Goal: Task Accomplishment & Management: Manage account settings

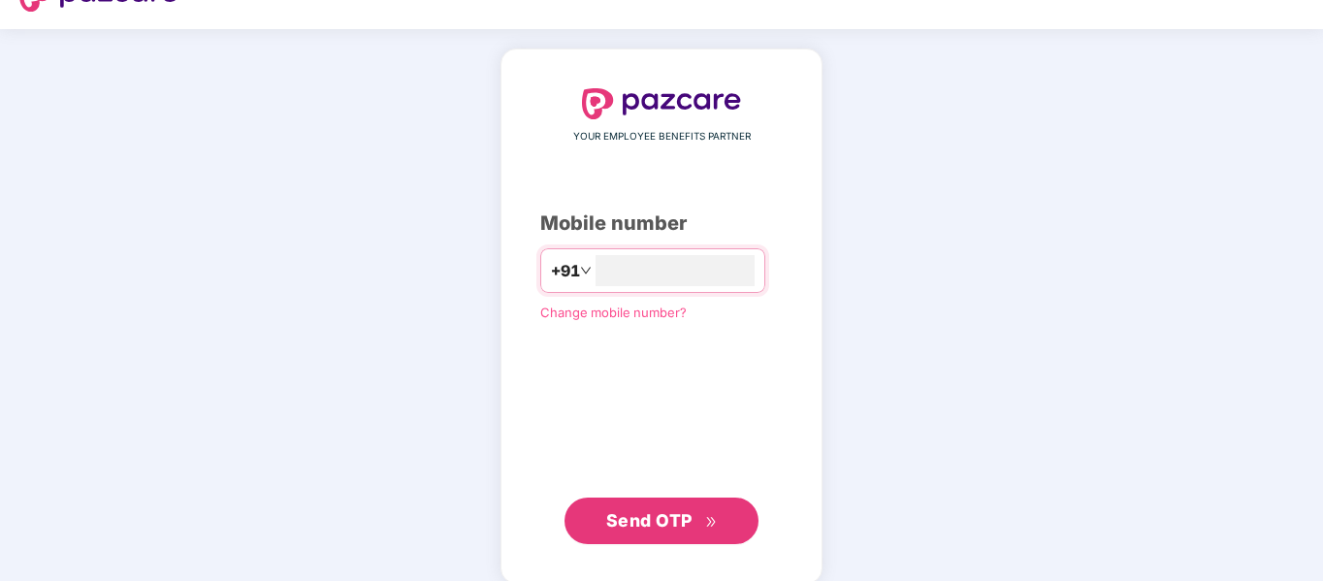
scroll to position [63, 0]
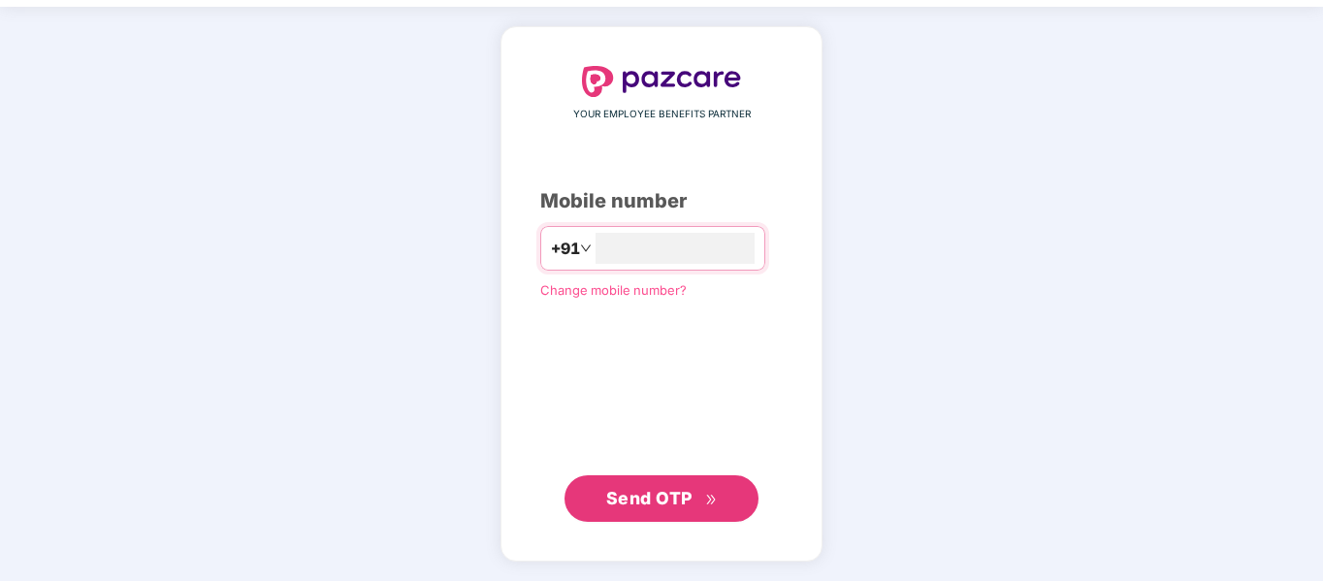
type input "**********"
click at [697, 488] on span "Send OTP" at bounding box center [662, 498] width 112 height 27
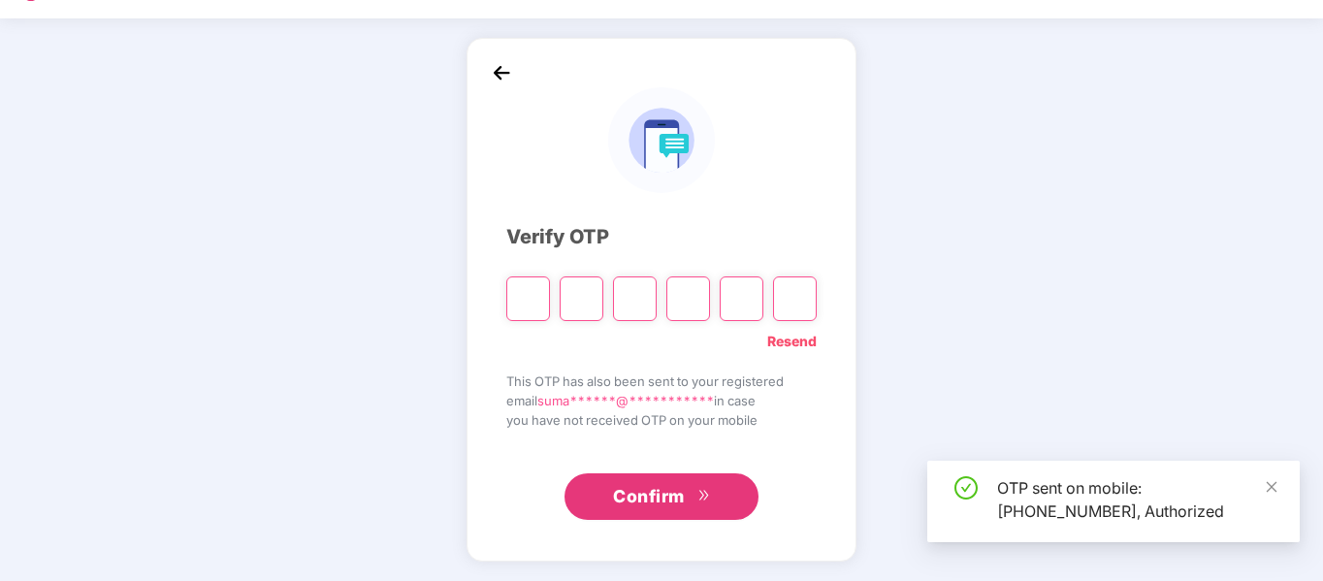
scroll to position [51, 0]
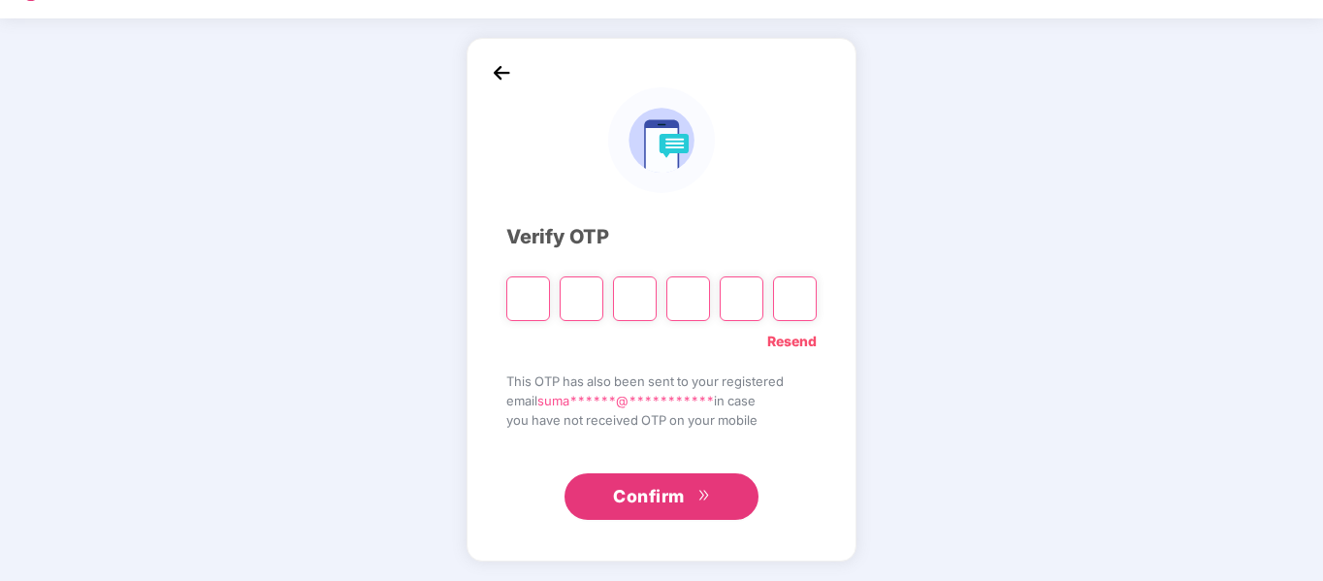
type input "*"
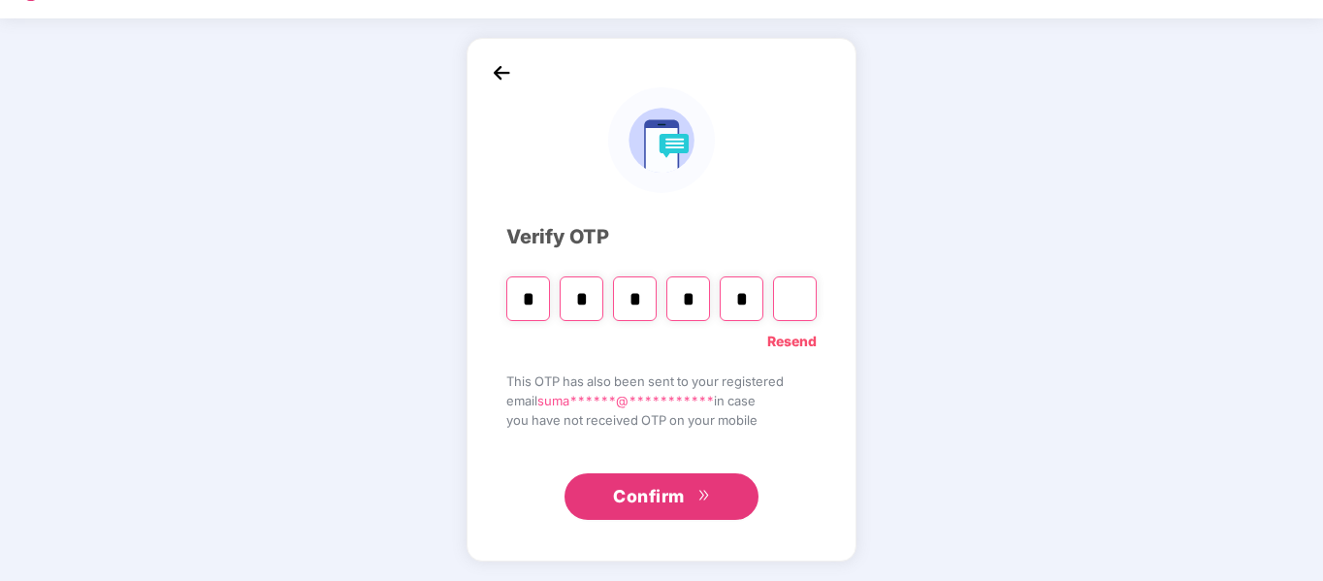
type input "*"
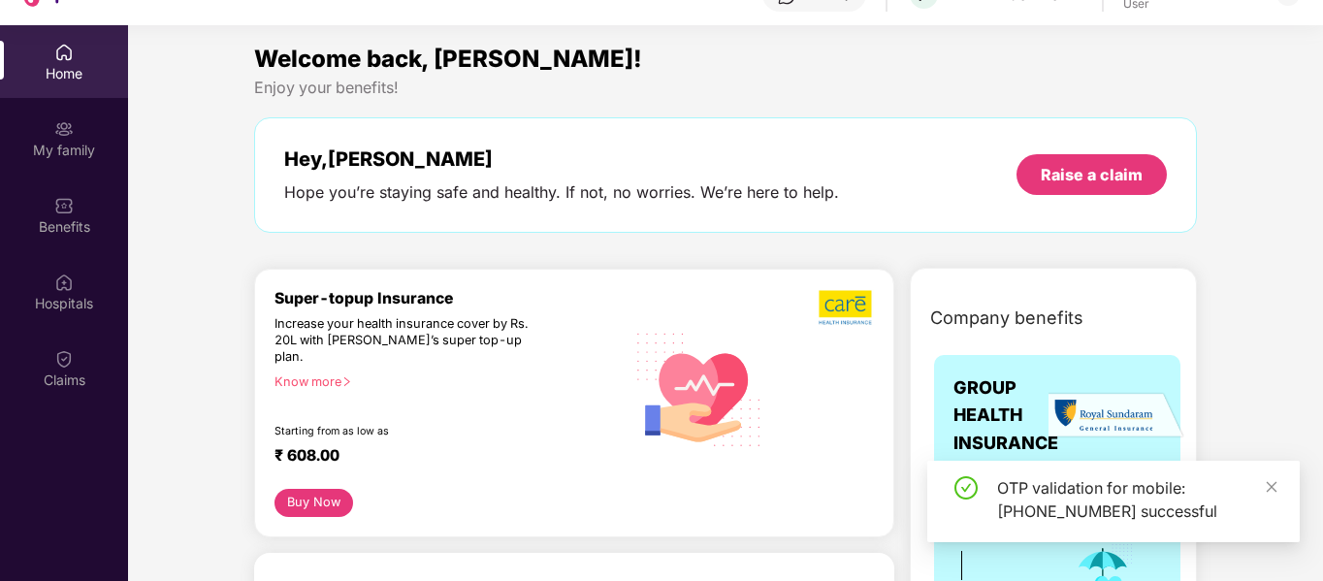
scroll to position [109, 0]
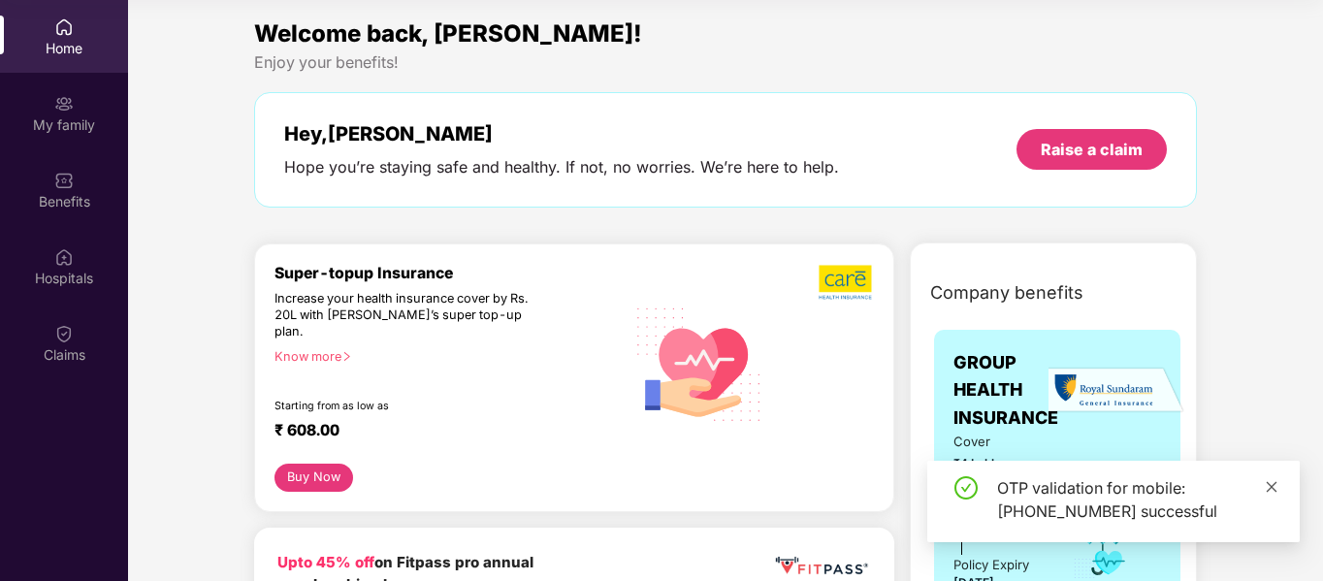
click at [1271, 487] on icon "close" at bounding box center [1272, 486] width 11 height 11
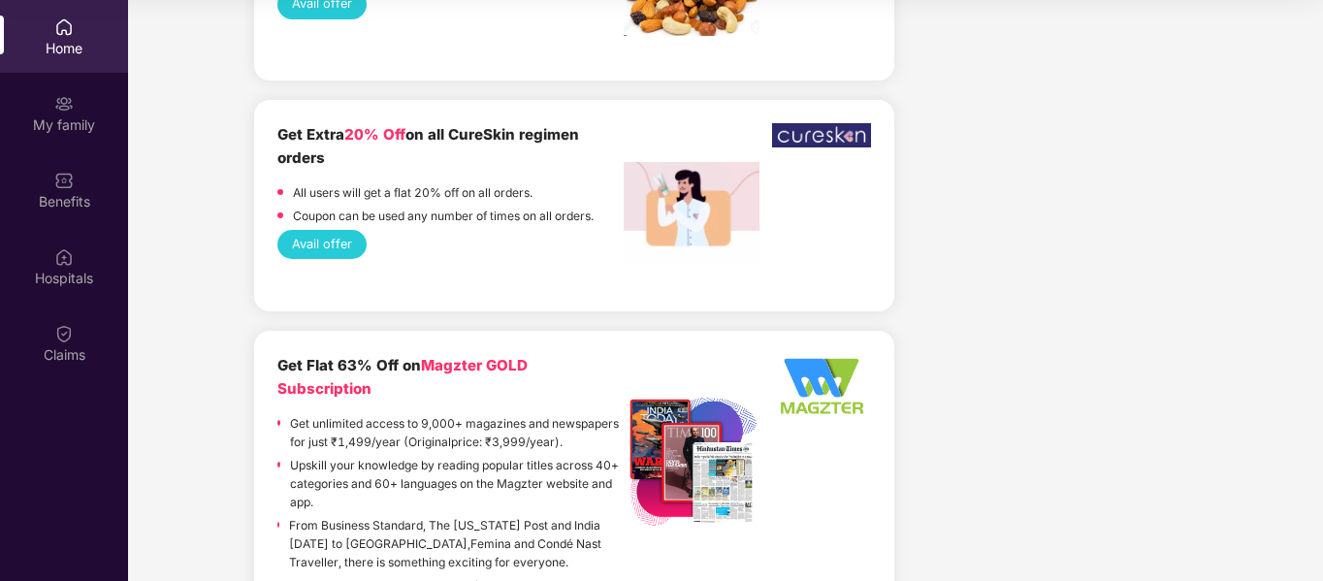
scroll to position [5238, 0]
